Goal: Task Accomplishment & Management: Manage account settings

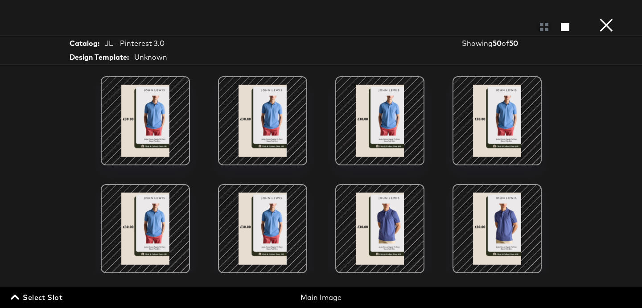
scroll to position [1188, 0]
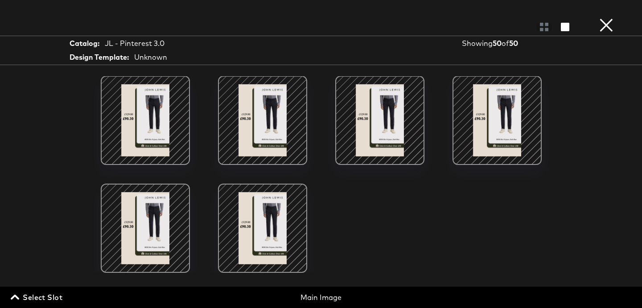
click at [613, 18] on button "×" at bounding box center [607, 9] width 18 height 18
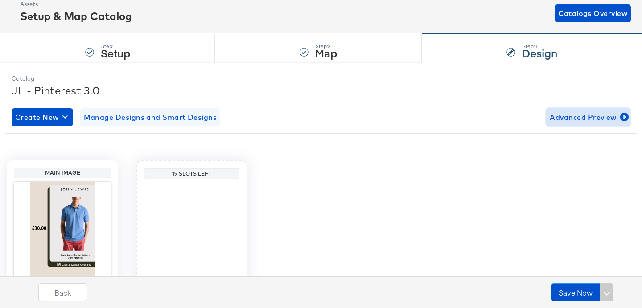
scroll to position [0, 0]
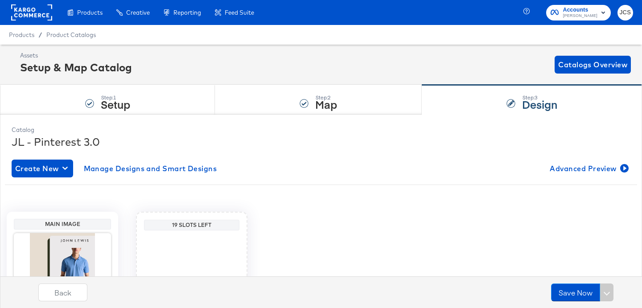
click at [50, 17] on rect at bounding box center [31, 12] width 41 height 16
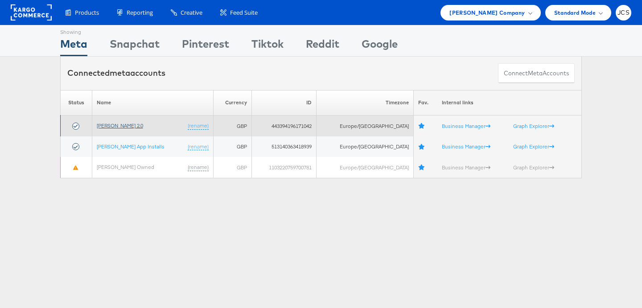
click at [117, 125] on link "[PERSON_NAME] 2.0" at bounding box center [120, 125] width 46 height 7
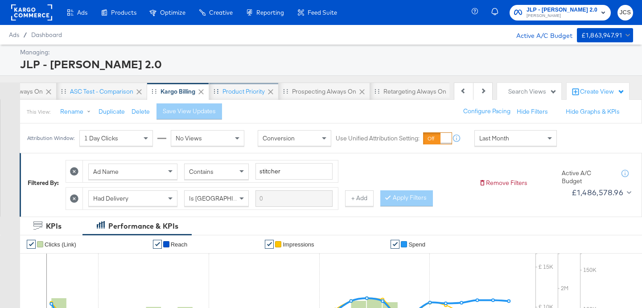
scroll to position [0, 246]
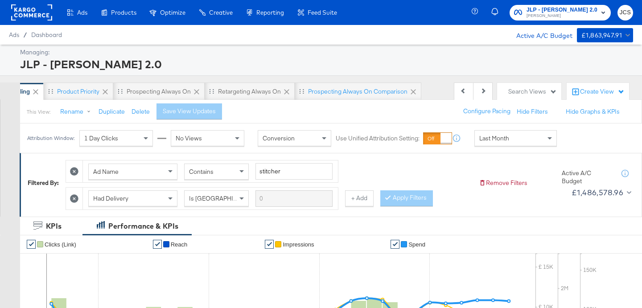
click at [523, 86] on div "Search Views" at bounding box center [529, 91] width 64 height 17
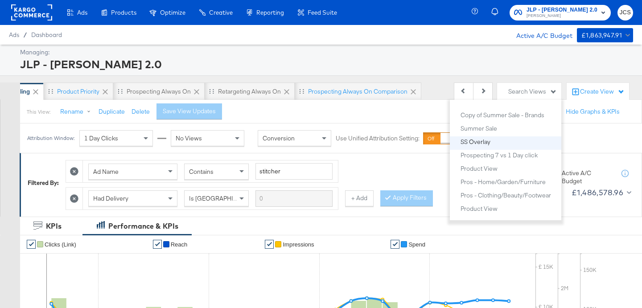
scroll to position [292, 0]
click at [482, 168] on div "Product View" at bounding box center [479, 167] width 37 height 6
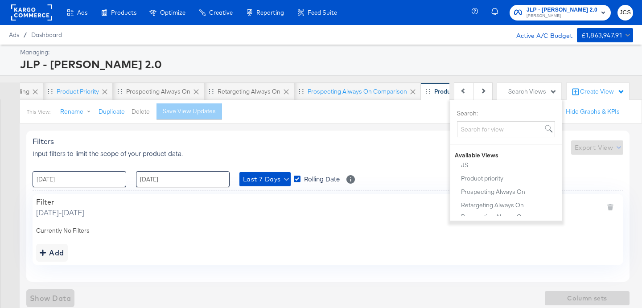
click at [145, 115] on button "Delete" at bounding box center [141, 112] width 18 height 8
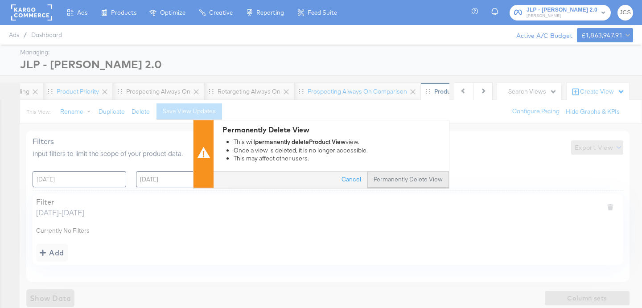
click at [374, 181] on button "Permanently Delete View" at bounding box center [409, 180] width 82 height 16
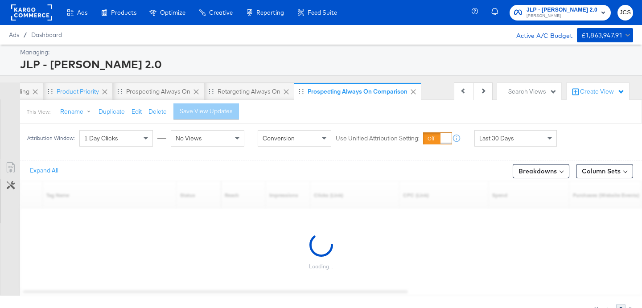
scroll to position [0, 213]
click at [521, 93] on div "Search Views" at bounding box center [533, 91] width 49 height 8
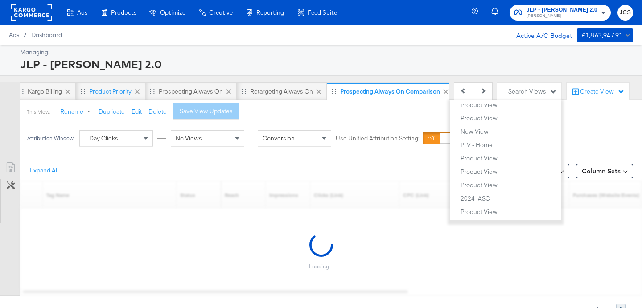
scroll to position [1330, 0]
click at [481, 170] on div "Product View" at bounding box center [479, 173] width 37 height 6
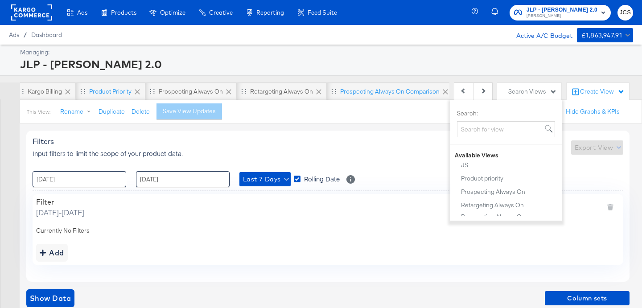
click at [335, 124] on div "Filters Input filters to limit the scope of your product data. Export View : 29…" at bounding box center [331, 219] width 610 height 190
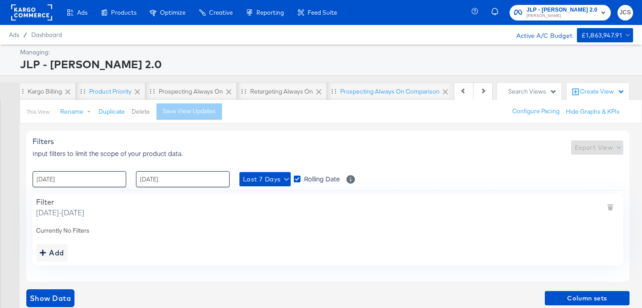
click at [138, 112] on button "Delete" at bounding box center [141, 112] width 18 height 8
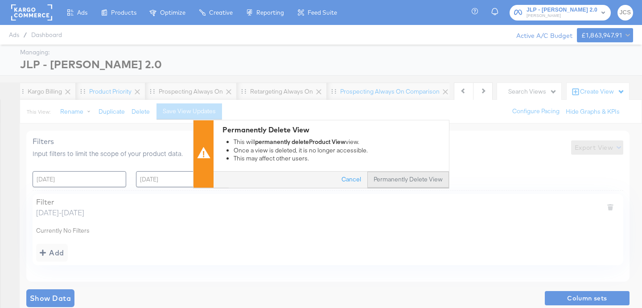
click at [387, 181] on button "Permanently Delete View" at bounding box center [409, 180] width 82 height 16
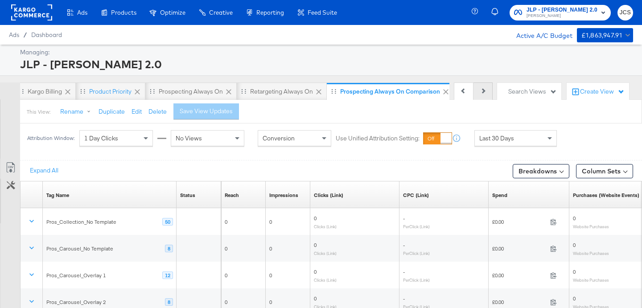
click at [487, 90] on button "Next" at bounding box center [483, 92] width 19 height 18
click at [487, 90] on div "Previous Next" at bounding box center [473, 92] width 39 height 18
click at [586, 91] on div "Create View" at bounding box center [602, 91] width 45 height 9
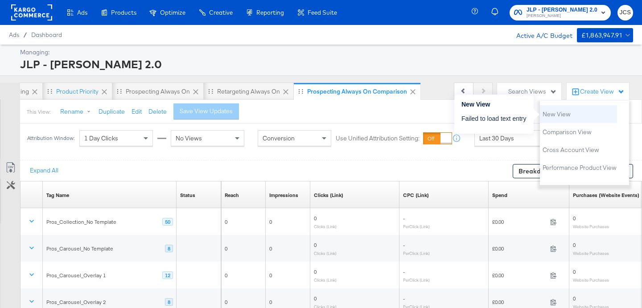
click at [571, 119] on li "New View" at bounding box center [578, 114] width 77 height 18
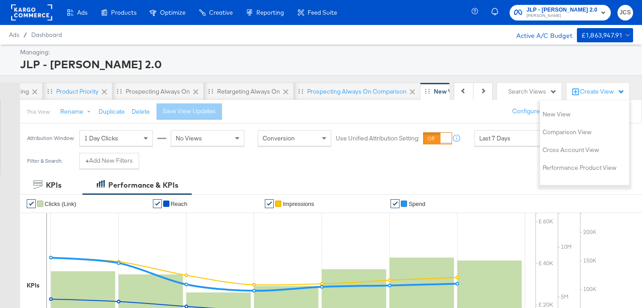
click at [486, 148] on div "Attribution Window: 1 Day Clicks No Views Conversion Use Unified Attribution Se…" at bounding box center [294, 138] width 548 height 29
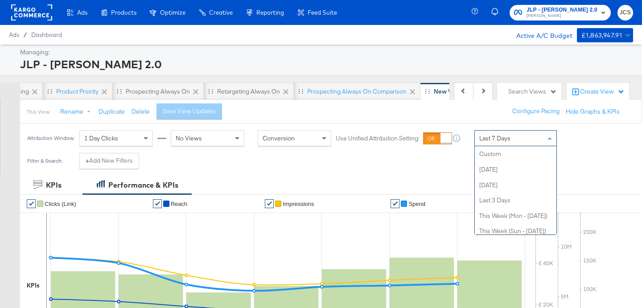
click at [487, 144] on div "Last 7 Days" at bounding box center [516, 138] width 82 height 15
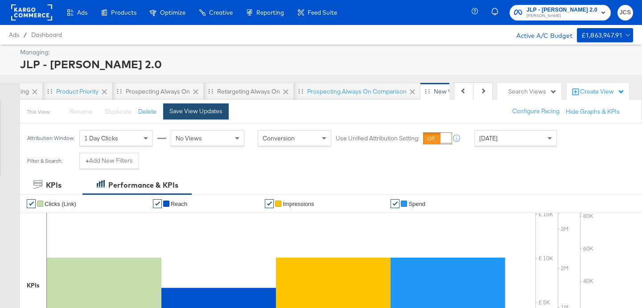
click at [207, 118] on button "Save View Updates" at bounding box center [196, 111] width 66 height 16
click at [486, 140] on span "[DATE]" at bounding box center [489, 138] width 18 height 8
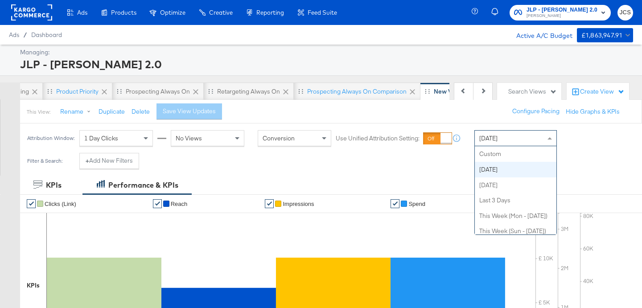
scroll to position [16, 0]
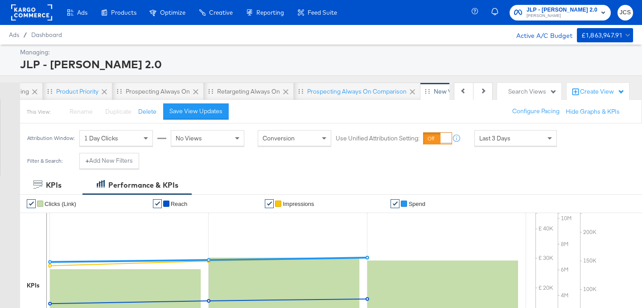
click at [227, 114] on div "Save View Updates" at bounding box center [199, 111] width 72 height 16
click at [219, 114] on div "Save View Updates" at bounding box center [196, 111] width 53 height 8
click at [30, 23] on div at bounding box center [31, 12] width 41 height 25
click at [40, 13] on rect at bounding box center [31, 12] width 41 height 16
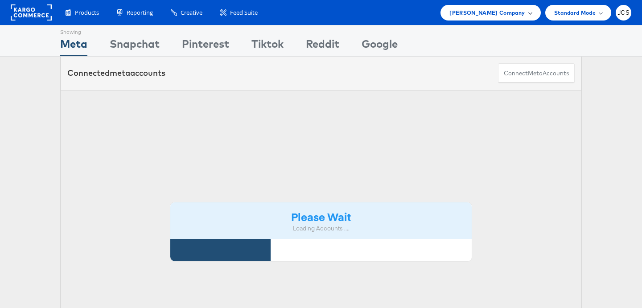
click at [489, 15] on span "[PERSON_NAME] Company" at bounding box center [487, 12] width 75 height 9
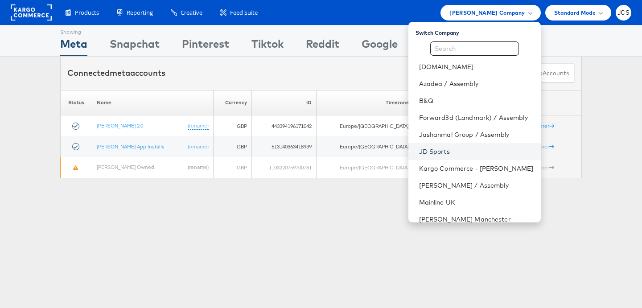
click at [428, 151] on link "JD Sports" at bounding box center [476, 151] width 115 height 9
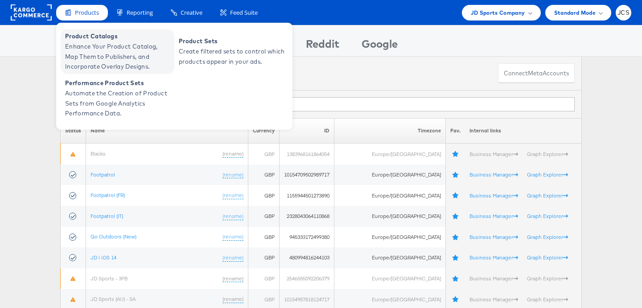
click at [91, 59] on span "Enhance Your Product Catalog, Map Them to Publishers, and Incorporate Overlay D…" at bounding box center [118, 56] width 107 height 30
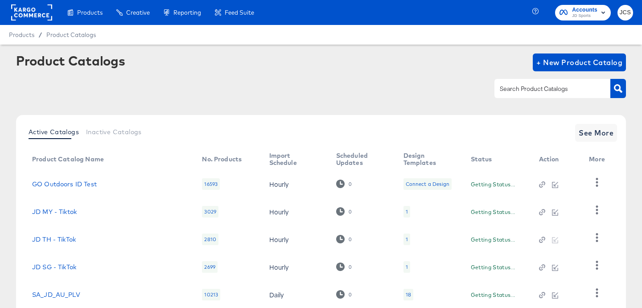
click at [552, 90] on input "text" at bounding box center [545, 89] width 95 height 10
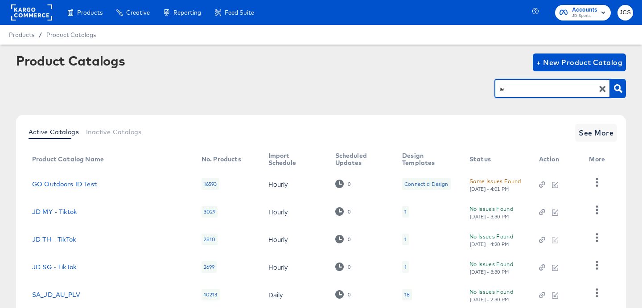
type input "ie"
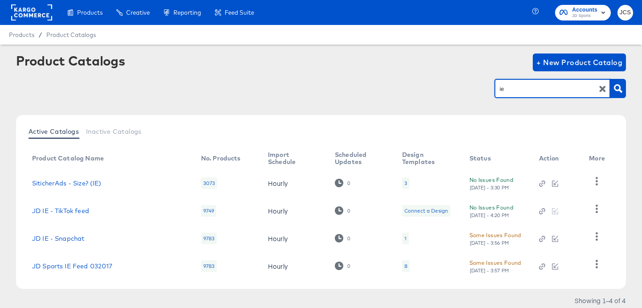
scroll to position [24, 0]
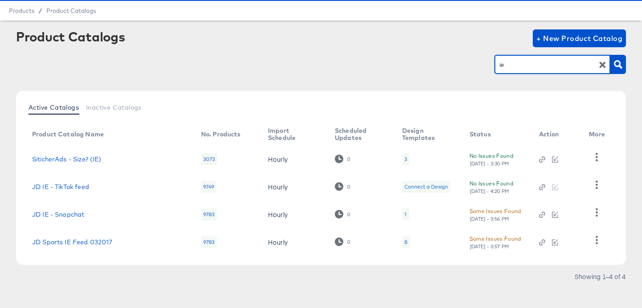
click at [405, 239] on div "8" at bounding box center [406, 242] width 3 height 7
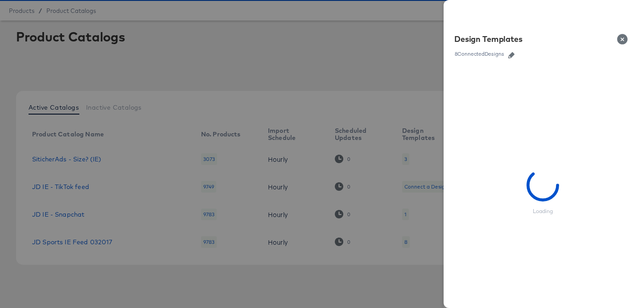
click at [510, 57] on icon "button" at bounding box center [512, 55] width 6 height 6
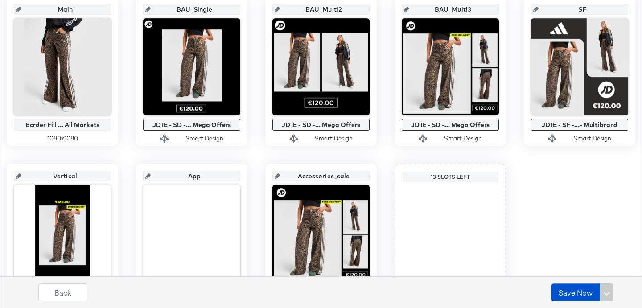
scroll to position [209, 0]
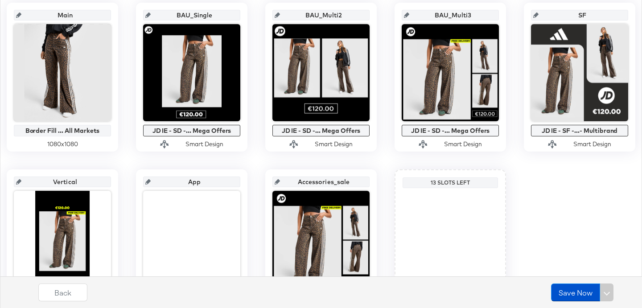
click at [387, 215] on div "Main Border Fill ... All Markets 1080 x 1080 BAU_Single JD IE - SD -... Mega Of…" at bounding box center [321, 161] width 633 height 316
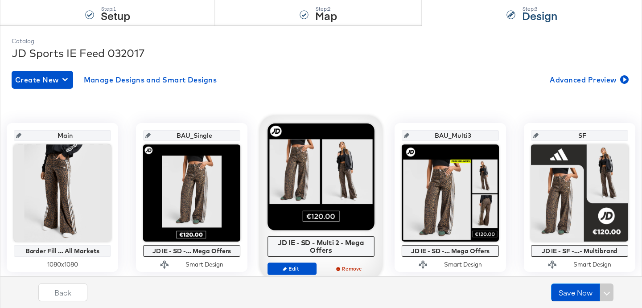
scroll to position [0, 0]
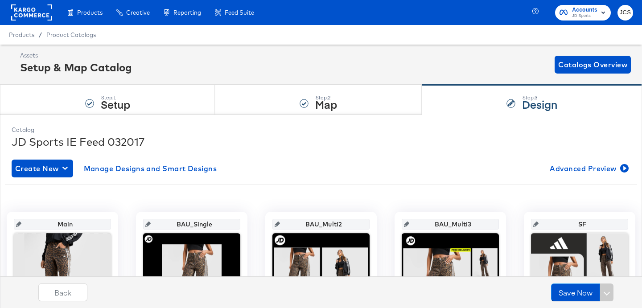
click at [260, 63] on div "Assets Setup & Map Catalog Catalogs Overview" at bounding box center [325, 64] width 611 height 26
click at [562, 173] on span "Advanced Preview" at bounding box center [588, 168] width 77 height 12
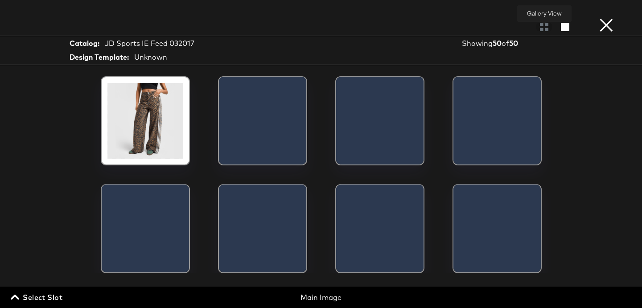
click at [544, 29] on div at bounding box center [545, 26] width 16 height 9
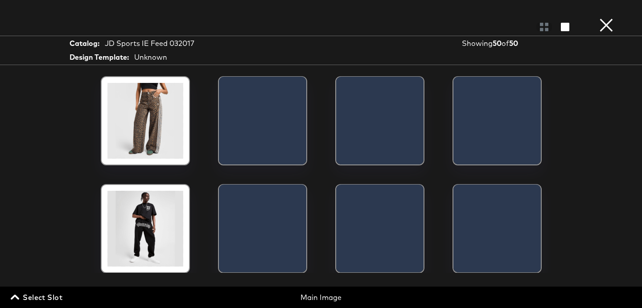
click at [42, 298] on span "Select Slot" at bounding box center [37, 297] width 50 height 12
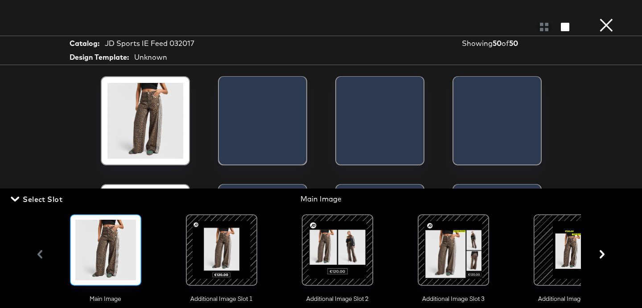
click at [608, 18] on button "×" at bounding box center [607, 9] width 18 height 18
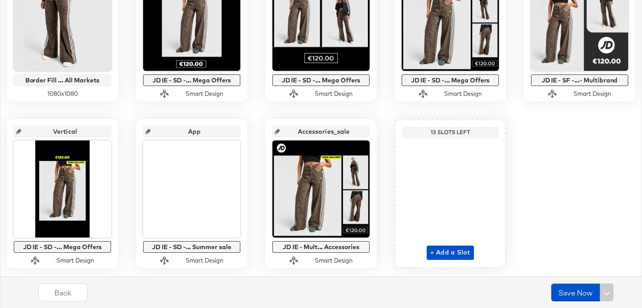
scroll to position [261, 0]
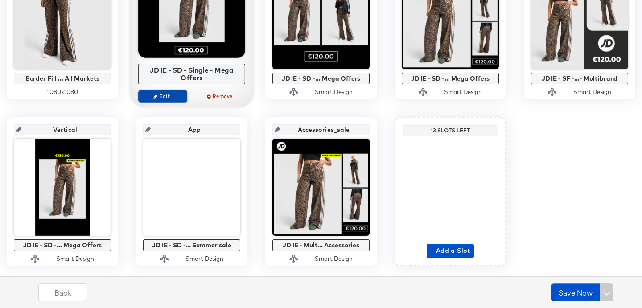
click at [176, 94] on span "Edit" at bounding box center [162, 96] width 41 height 7
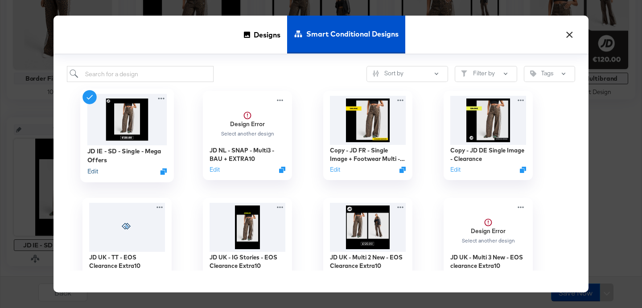
click at [93, 171] on button "Edit" at bounding box center [92, 171] width 11 height 8
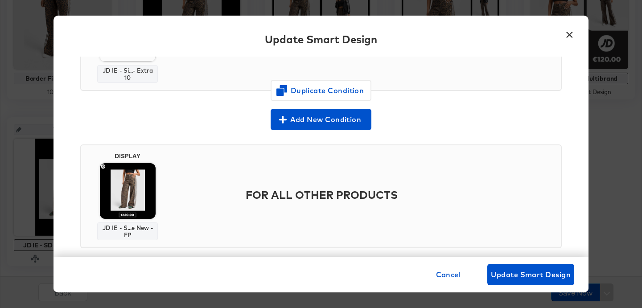
scroll to position [157, 0]
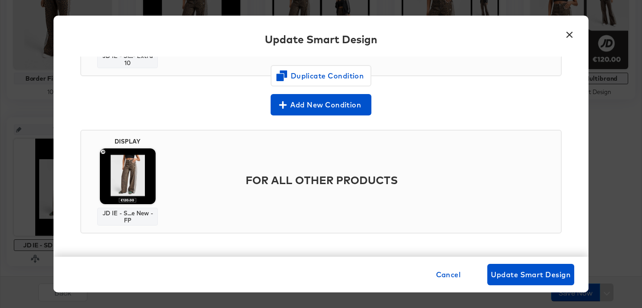
click at [565, 36] on button "×" at bounding box center [570, 33] width 16 height 16
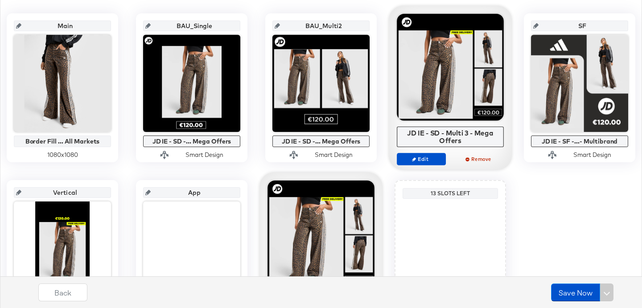
scroll to position [198, 0]
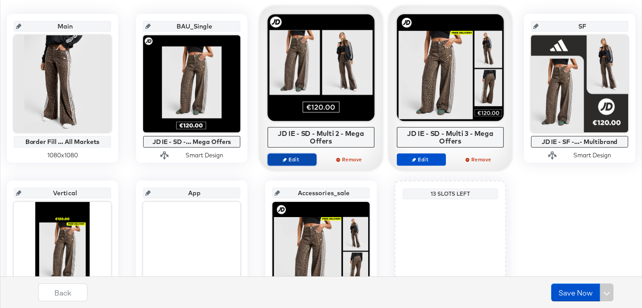
click at [300, 158] on span "Edit" at bounding box center [292, 159] width 41 height 7
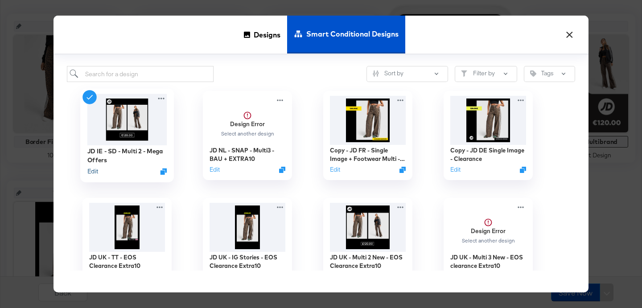
click at [95, 171] on button "Edit" at bounding box center [92, 171] width 11 height 8
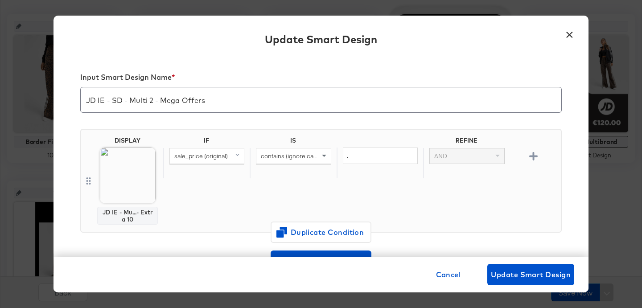
click at [570, 37] on button "×" at bounding box center [570, 33] width 16 height 16
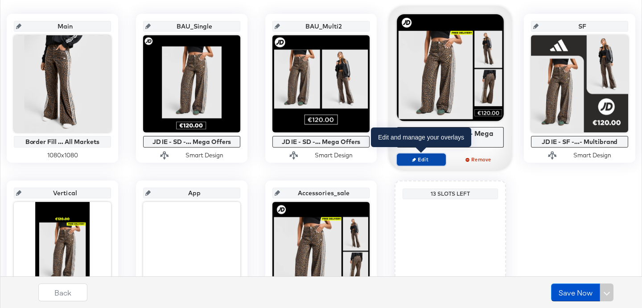
click at [431, 157] on span "Edit" at bounding box center [421, 159] width 41 height 7
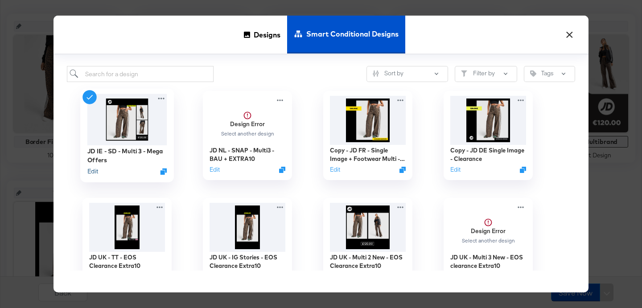
click at [95, 170] on button "Edit" at bounding box center [92, 171] width 11 height 8
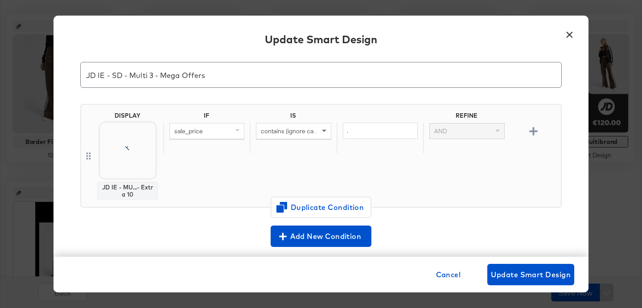
scroll to position [29, 0]
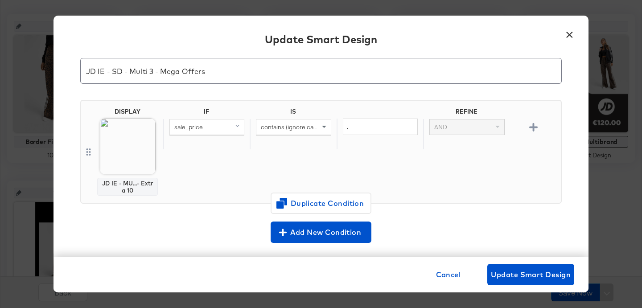
click at [572, 34] on button "×" at bounding box center [570, 33] width 16 height 16
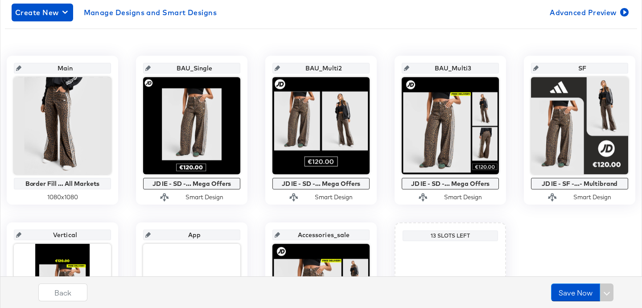
scroll to position [153, 0]
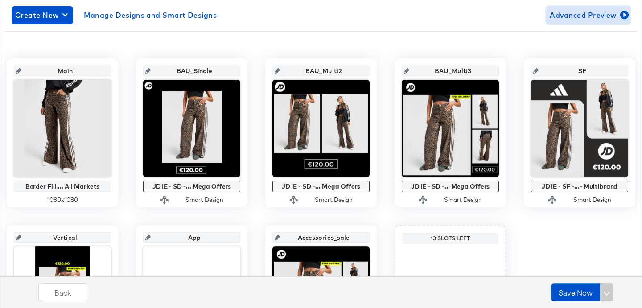
click at [572, 14] on span "Advanced Preview" at bounding box center [588, 15] width 77 height 12
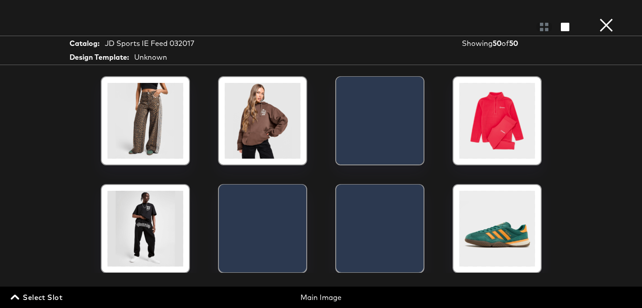
click at [40, 293] on span "Select Slot" at bounding box center [37, 297] width 50 height 12
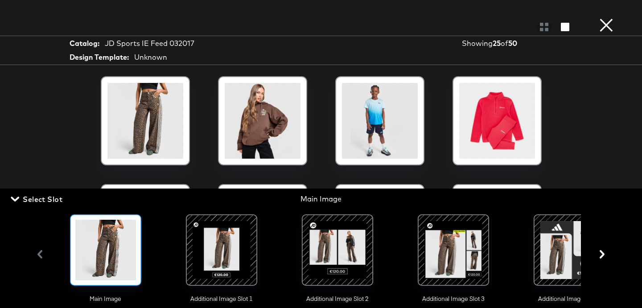
click at [232, 254] on div at bounding box center [221, 250] width 61 height 61
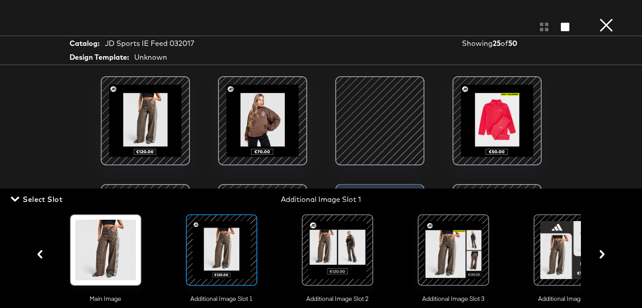
click at [381, 138] on div at bounding box center [380, 121] width 76 height 76
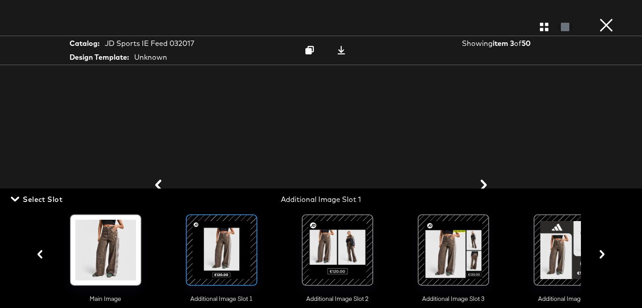
click at [29, 200] on span "Select Slot" at bounding box center [37, 199] width 50 height 12
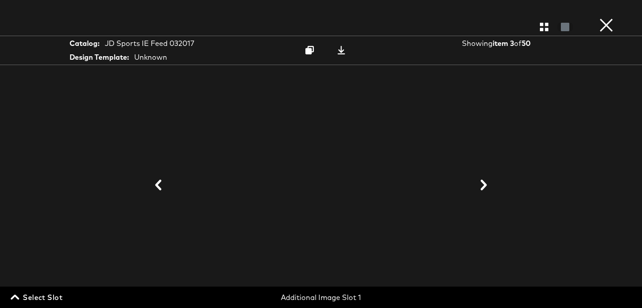
click at [40, 295] on span "Select Slot" at bounding box center [37, 297] width 50 height 12
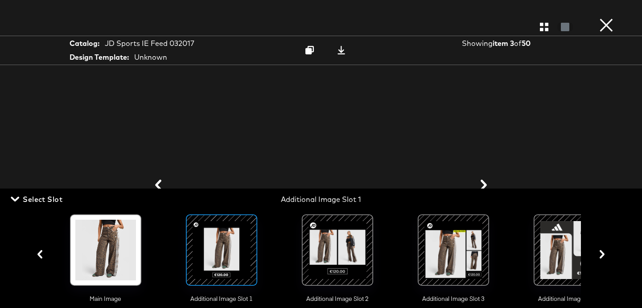
click at [325, 240] on div at bounding box center [337, 250] width 61 height 61
click at [48, 197] on span "Select Slot" at bounding box center [37, 199] width 50 height 12
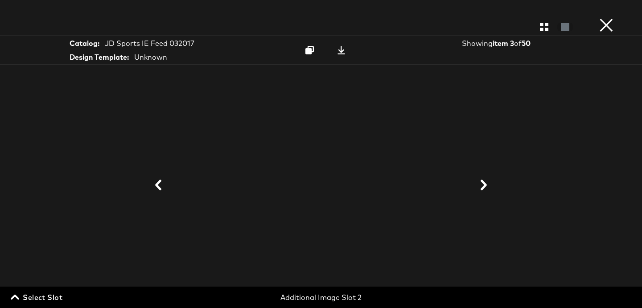
click at [40, 295] on span "Select Slot" at bounding box center [37, 297] width 50 height 12
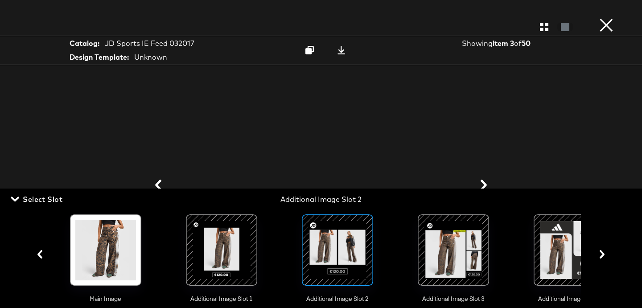
click at [451, 250] on div at bounding box center [453, 250] width 61 height 61
click at [56, 195] on span "Select Slot" at bounding box center [37, 199] width 50 height 12
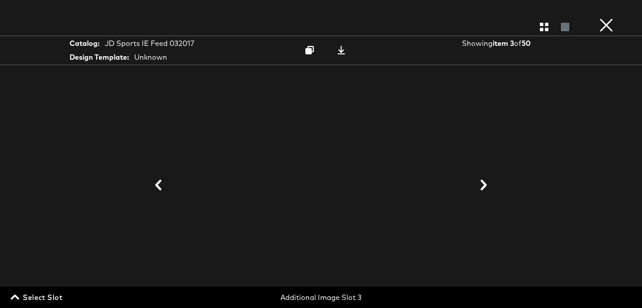
click at [601, 18] on button "×" at bounding box center [607, 9] width 18 height 18
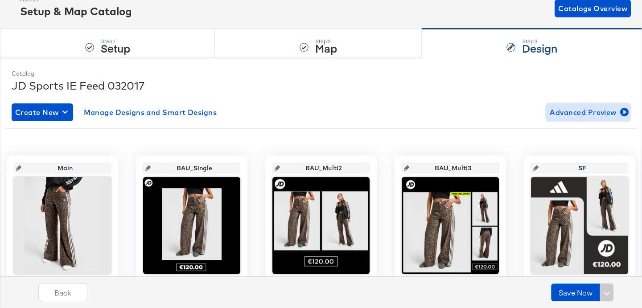
scroll to position [0, 0]
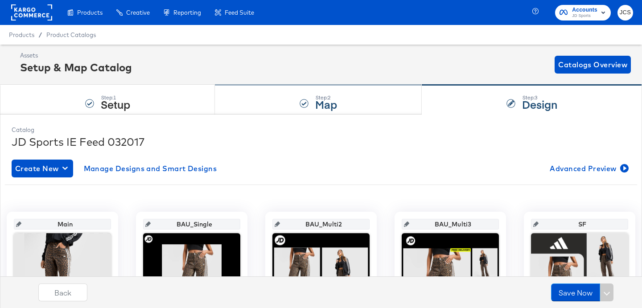
click at [321, 108] on strong "Map" at bounding box center [326, 104] width 22 height 15
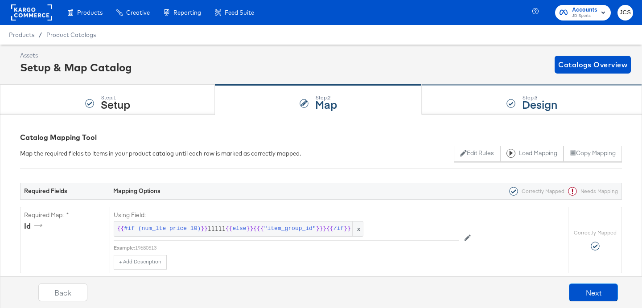
click at [467, 104] on div "Step: 3 Design" at bounding box center [532, 99] width 220 height 29
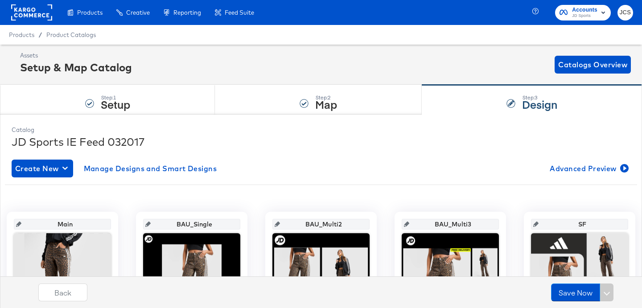
click at [41, 15] on rect at bounding box center [31, 12] width 41 height 16
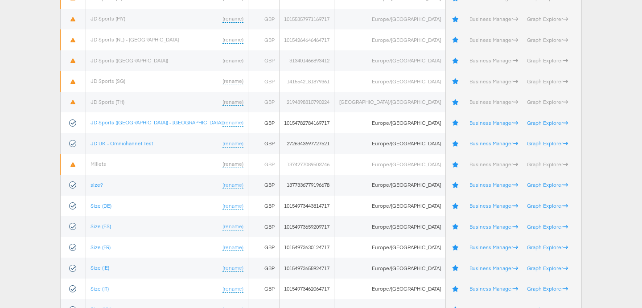
scroll to position [410, 0]
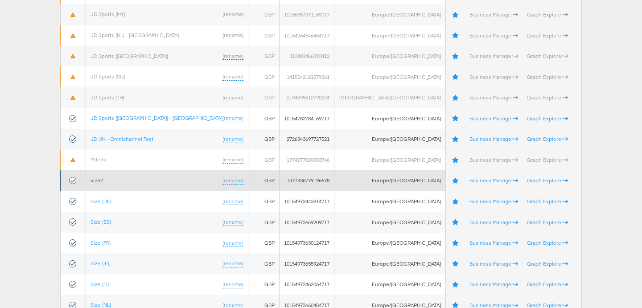
click at [103, 178] on link "size?" at bounding box center [97, 180] width 12 height 7
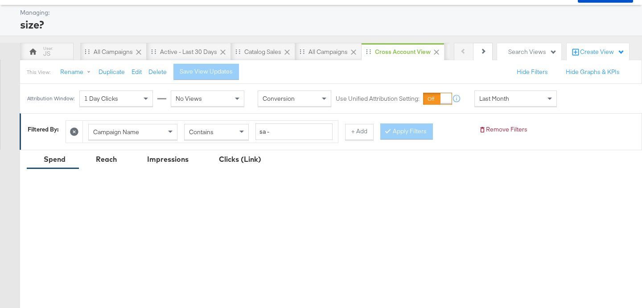
scroll to position [40, 0]
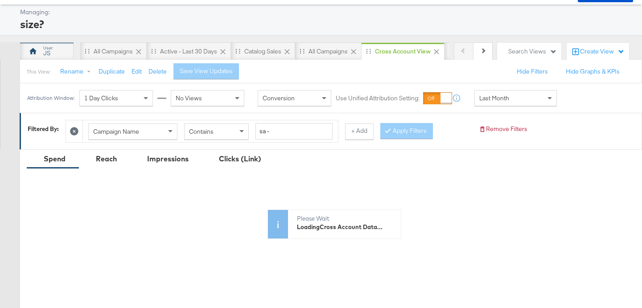
click at [64, 55] on div "JS" at bounding box center [47, 51] width 54 height 18
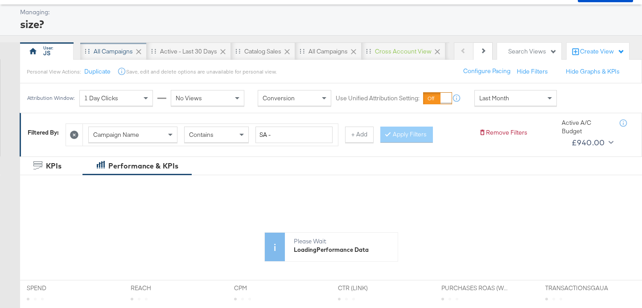
click at [114, 48] on div "All Campaigns" at bounding box center [113, 51] width 39 height 8
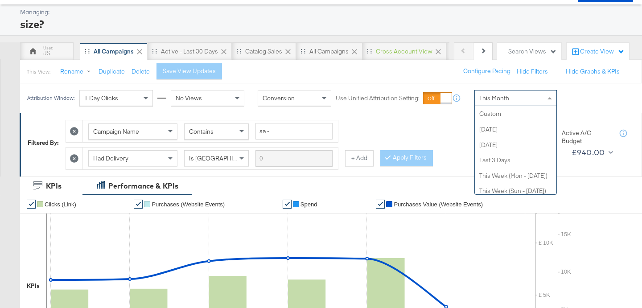
click at [491, 104] on div "This Month" at bounding box center [516, 98] width 82 height 15
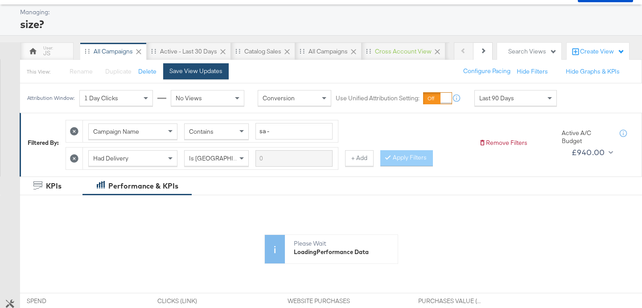
click at [212, 75] on button "Save View Updates" at bounding box center [196, 71] width 66 height 16
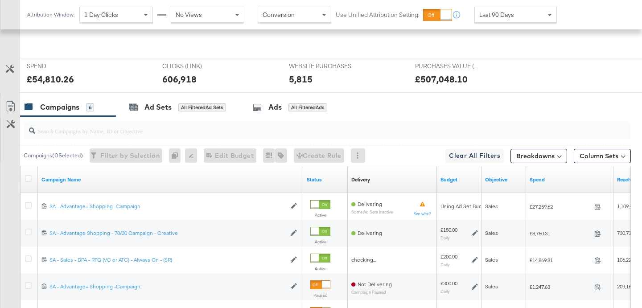
scroll to position [0, 0]
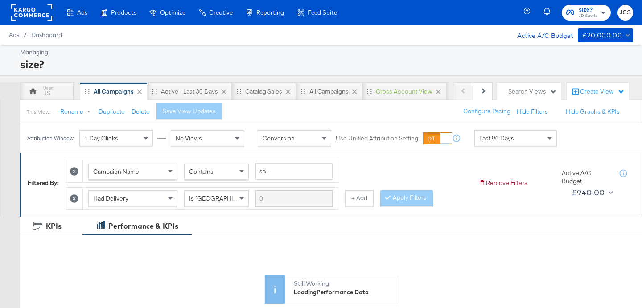
click at [525, 138] on div "Last 90 Days" at bounding box center [516, 138] width 82 height 15
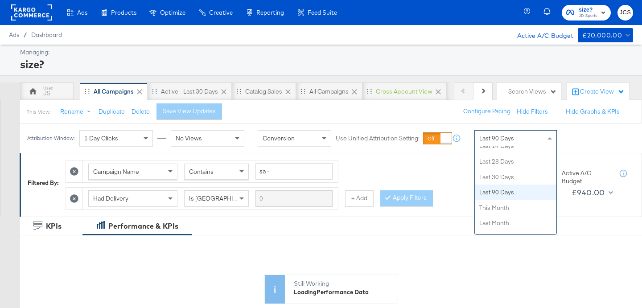
scroll to position [146, 0]
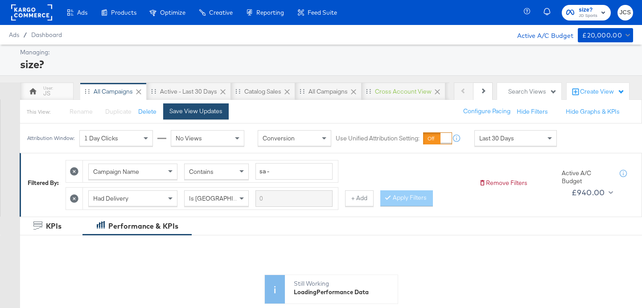
click at [211, 112] on div "Save View Updates" at bounding box center [196, 111] width 53 height 8
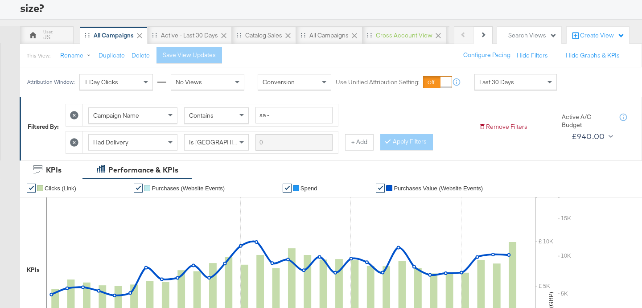
scroll to position [0, 0]
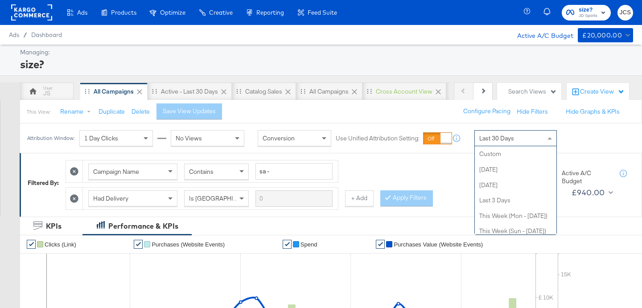
click at [492, 137] on span "Last 30 Days" at bounding box center [497, 138] width 35 height 8
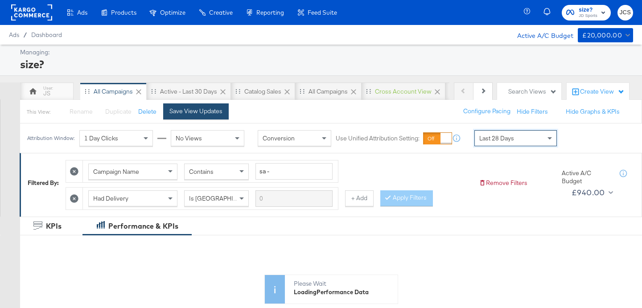
click at [223, 105] on button "Save View Updates" at bounding box center [196, 111] width 66 height 16
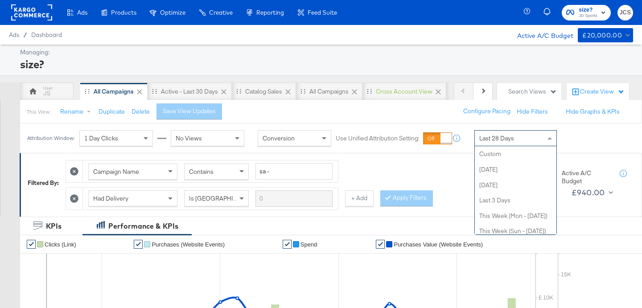
click at [489, 136] on span "Last 28 Days" at bounding box center [497, 138] width 35 height 8
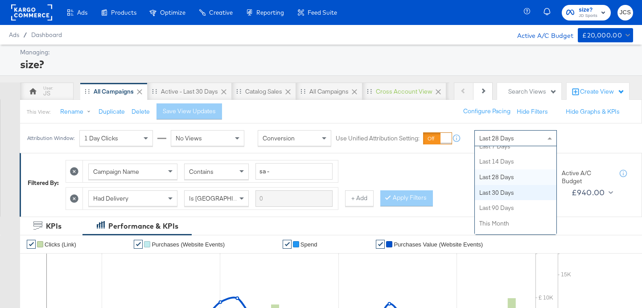
scroll to position [131, 0]
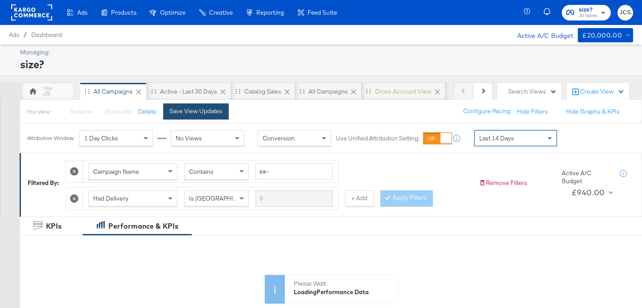
click at [215, 114] on div "Save View Updates" at bounding box center [196, 111] width 53 height 8
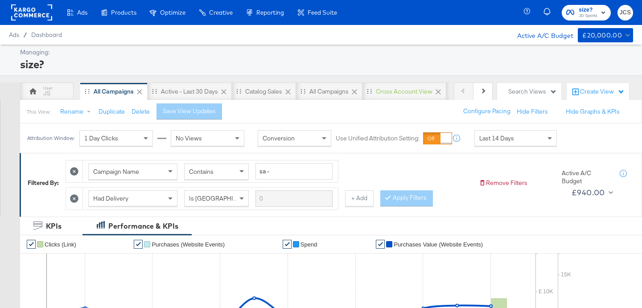
click at [519, 140] on div "Last 14 Days" at bounding box center [516, 138] width 82 height 15
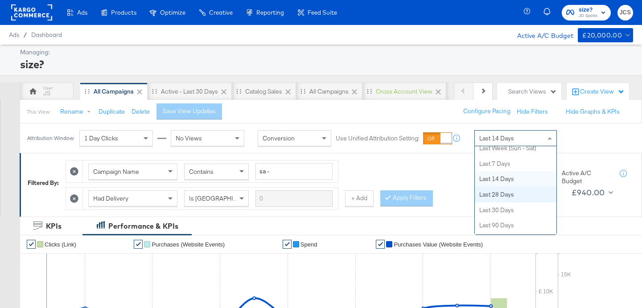
scroll to position [108, 0]
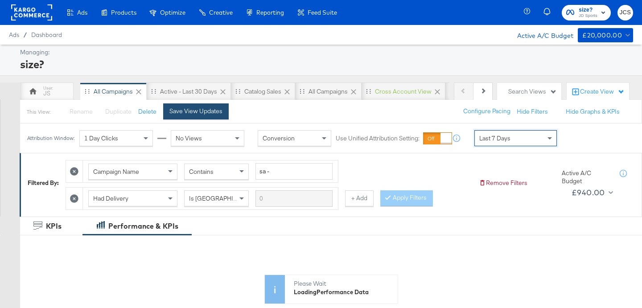
click at [204, 115] on div "Save View Updates" at bounding box center [196, 111] width 53 height 8
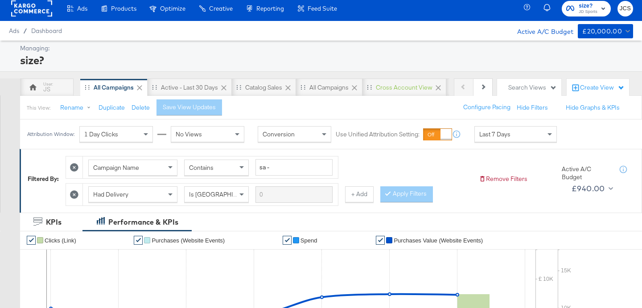
scroll to position [0, 0]
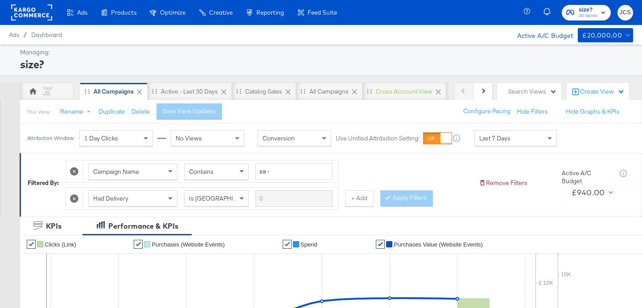
click at [502, 141] on span "Last 7 Days" at bounding box center [495, 138] width 31 height 8
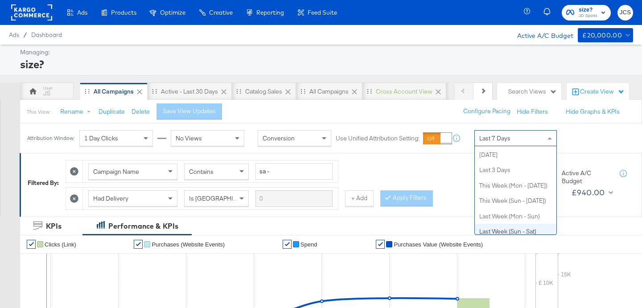
scroll to position [29, 0]
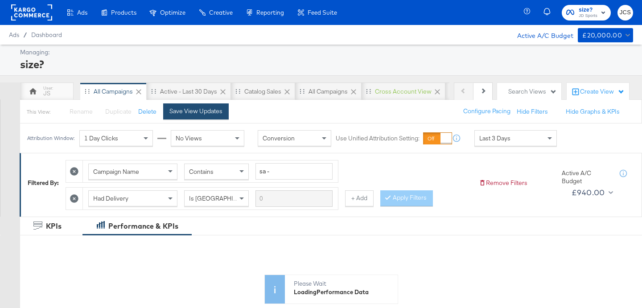
click at [209, 108] on div "Save View Updates" at bounding box center [196, 111] width 53 height 8
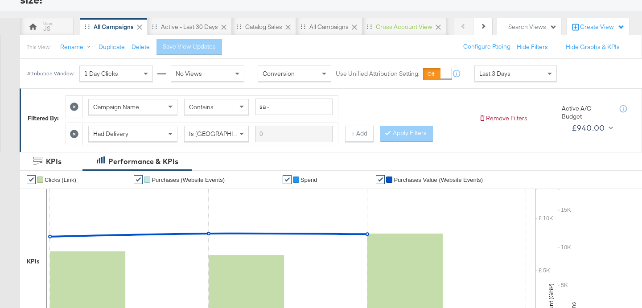
scroll to position [0, 0]
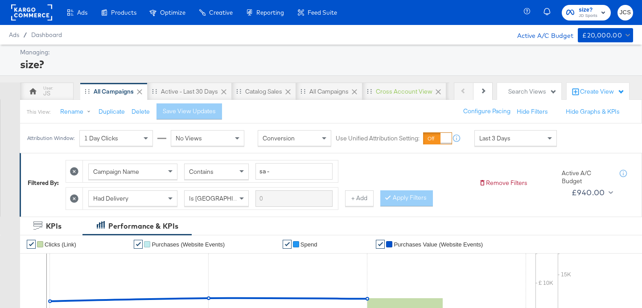
click at [495, 139] on span "Last 3 Days" at bounding box center [495, 138] width 31 height 8
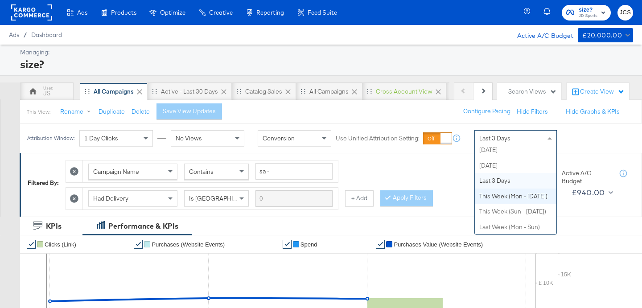
scroll to position [14, 0]
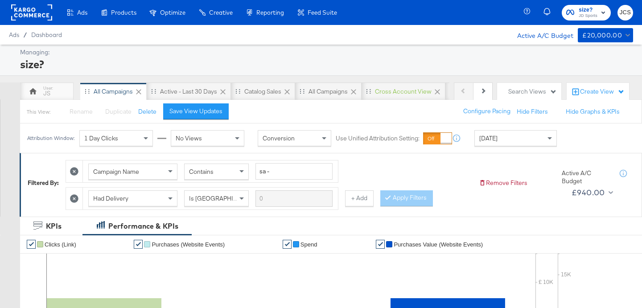
click at [213, 121] on div "This View: Rename Please save your changes before renaming this view Duplicate …" at bounding box center [331, 111] width 623 height 24
click at [206, 116] on button "Save View Updates" at bounding box center [196, 111] width 66 height 16
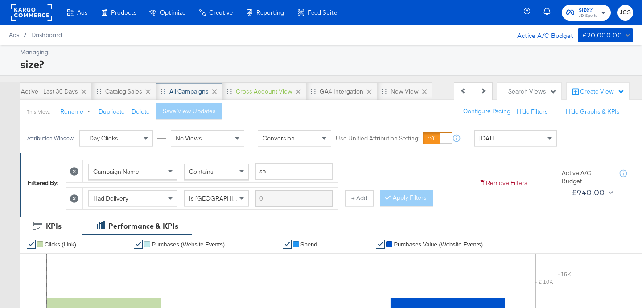
scroll to position [0, 152]
click at [385, 90] on div "New View" at bounding box center [393, 91] width 28 height 8
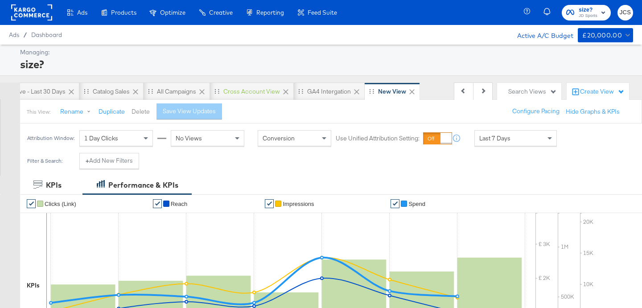
click at [138, 115] on button "Delete" at bounding box center [141, 112] width 18 height 8
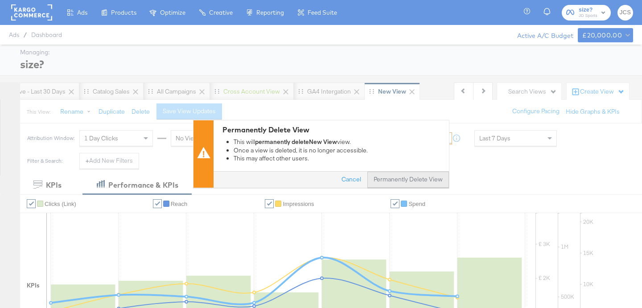
click at [389, 182] on button "Permanently Delete View" at bounding box center [409, 180] width 82 height 16
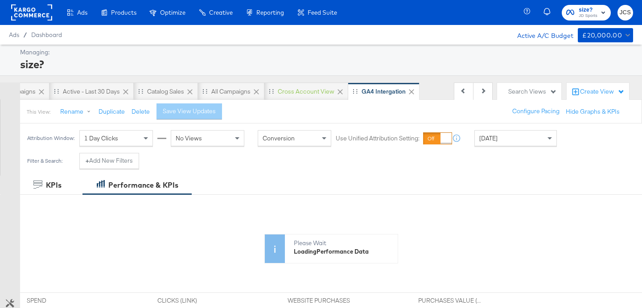
scroll to position [0, 53]
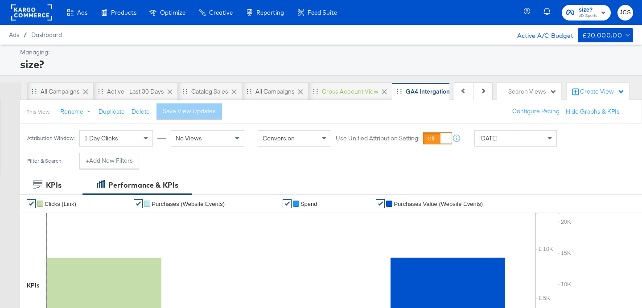
click at [529, 90] on div "Search Views" at bounding box center [533, 91] width 49 height 8
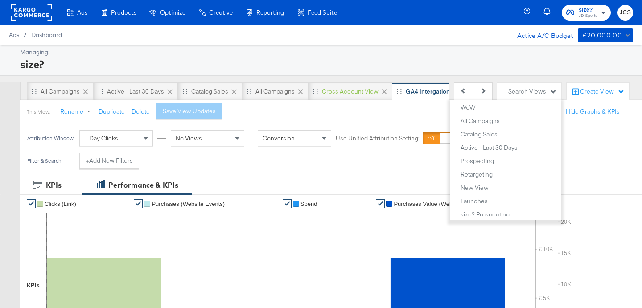
scroll to position [738, 0]
click at [505, 198] on button "Launches" at bounding box center [509, 203] width 98 height 11
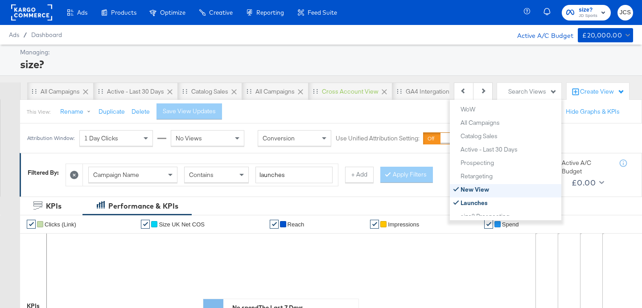
click at [480, 194] on button "New View" at bounding box center [509, 189] width 98 height 11
click at [385, 118] on div "This View: Rename Duplicate Delete Save View Updates Configure Pacing Hide Filt…" at bounding box center [331, 111] width 623 height 24
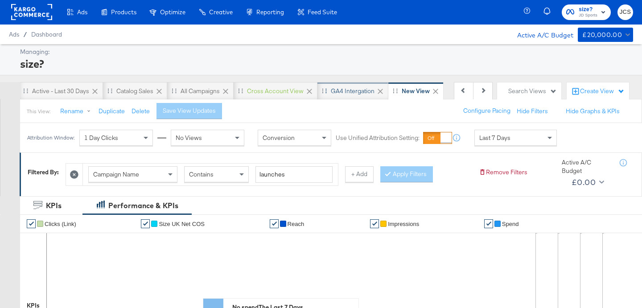
scroll to position [0, 152]
click at [331, 86] on div "GA4 Intergation" at bounding box center [329, 91] width 71 height 18
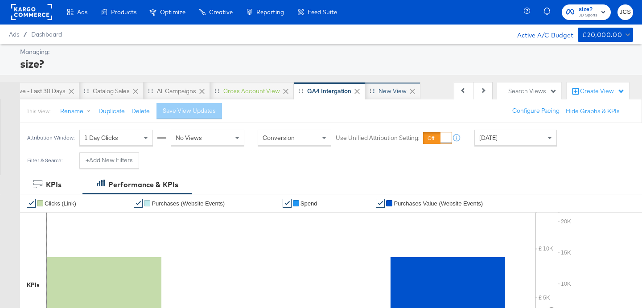
click at [382, 91] on div "New View" at bounding box center [393, 91] width 28 height 8
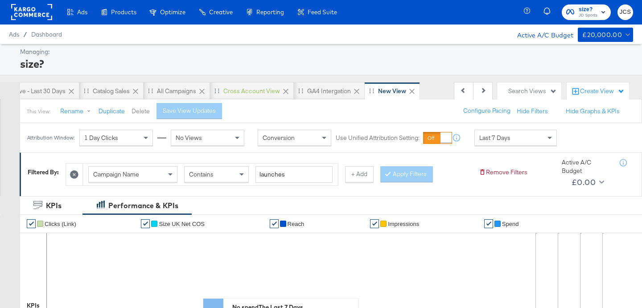
click at [142, 114] on button "Delete" at bounding box center [141, 111] width 18 height 8
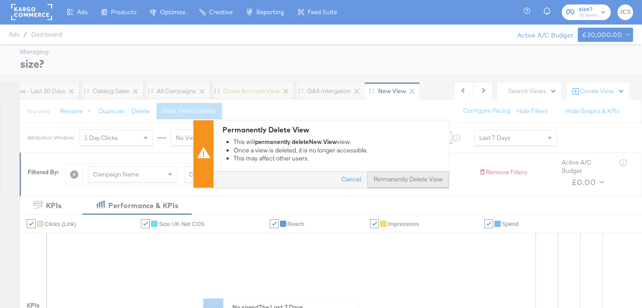
click at [394, 179] on button "Permanently Delete View" at bounding box center [409, 180] width 82 height 16
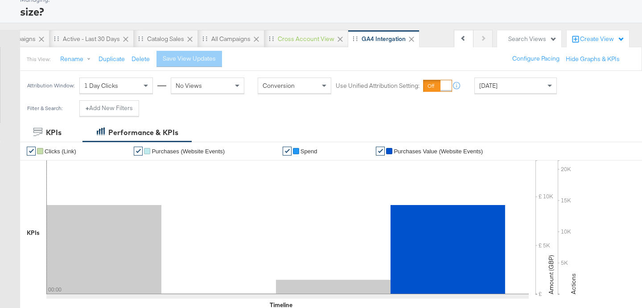
scroll to position [51, 0]
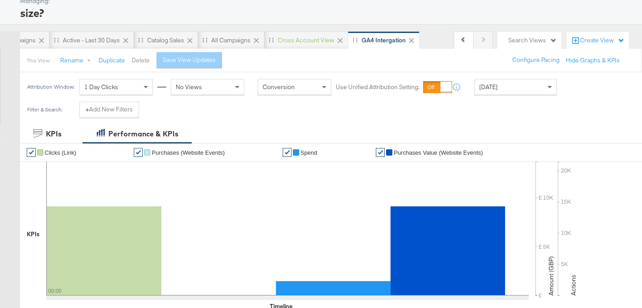
click at [141, 63] on button "Delete" at bounding box center [141, 60] width 18 height 8
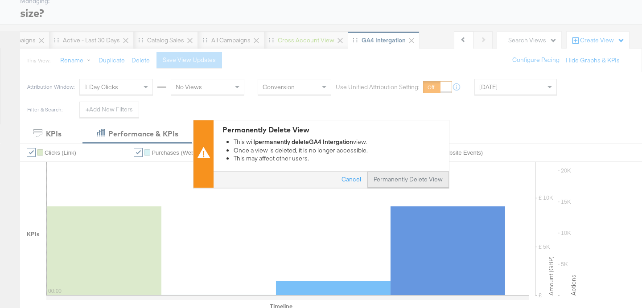
click at [385, 178] on button "Permanently Delete View" at bounding box center [409, 180] width 82 height 16
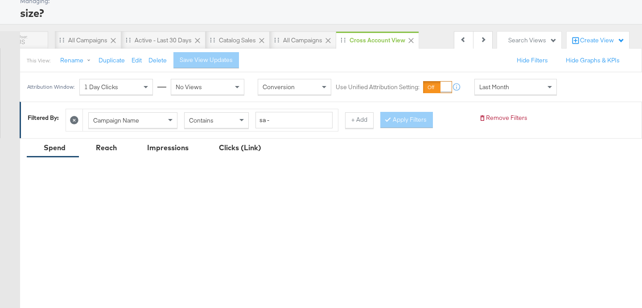
scroll to position [0, 27]
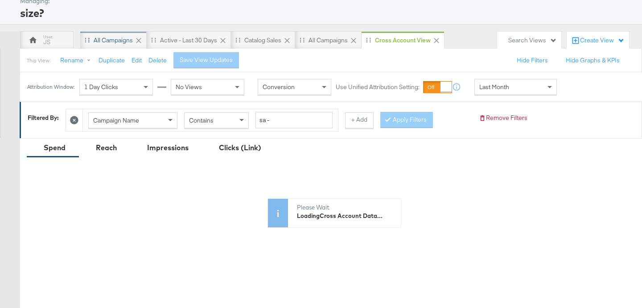
click at [117, 45] on div "All Campaigns" at bounding box center [113, 40] width 66 height 18
